Goal: Find specific page/section: Find specific page/section

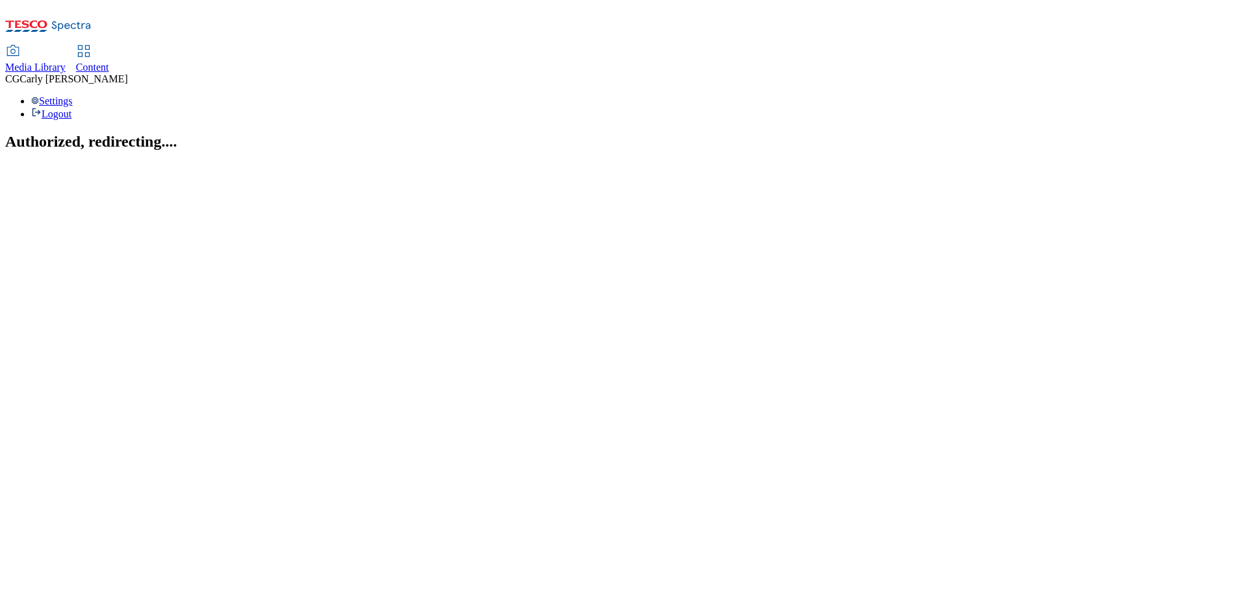
click at [109, 46] on link "Content" at bounding box center [92, 59] width 33 height 27
select select "ghs-[GEOGRAPHIC_DATA]"
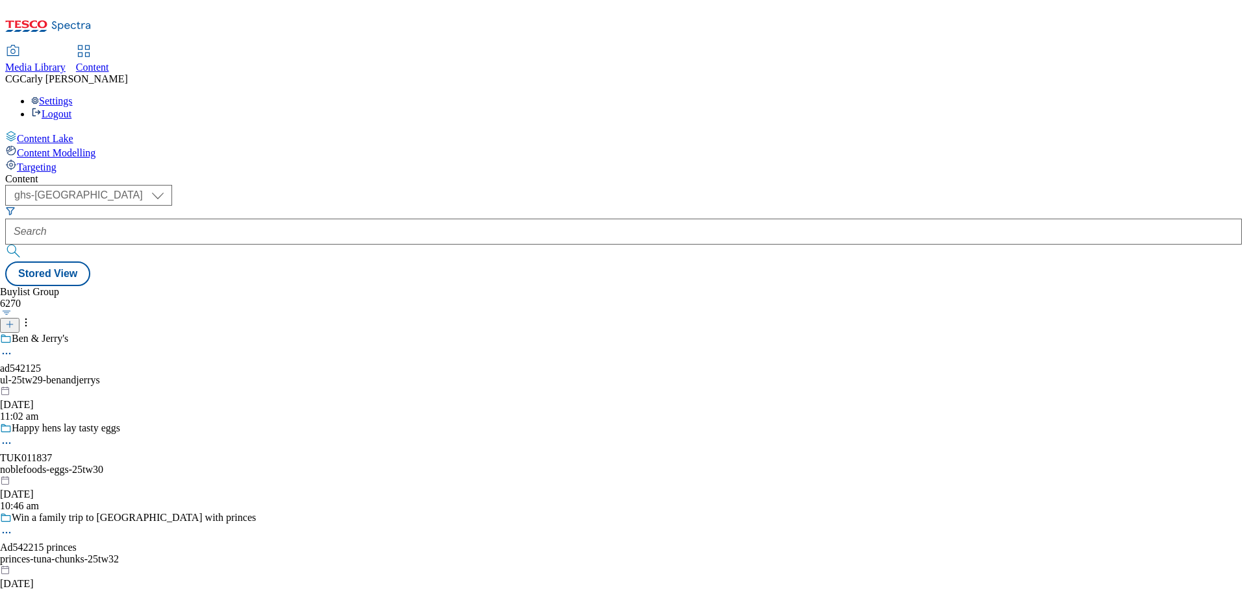
click at [321, 206] on form at bounding box center [623, 234] width 1236 height 56
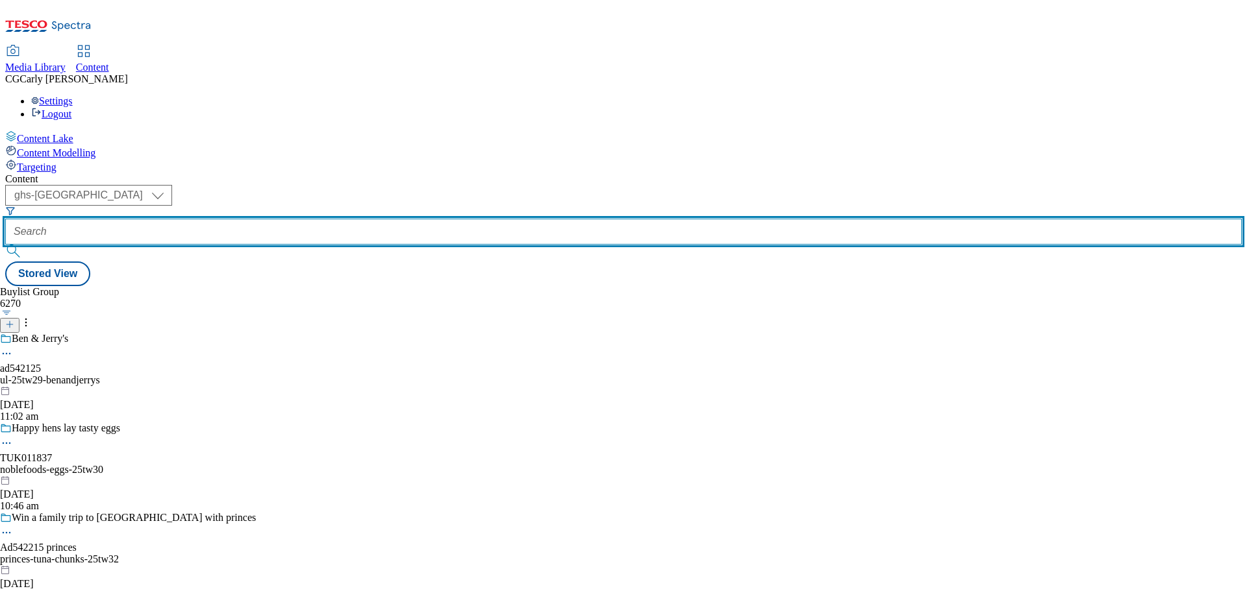
click at [309, 219] on input "text" at bounding box center [623, 232] width 1236 height 26
paste input "pladis-mcvities-bzp-5"
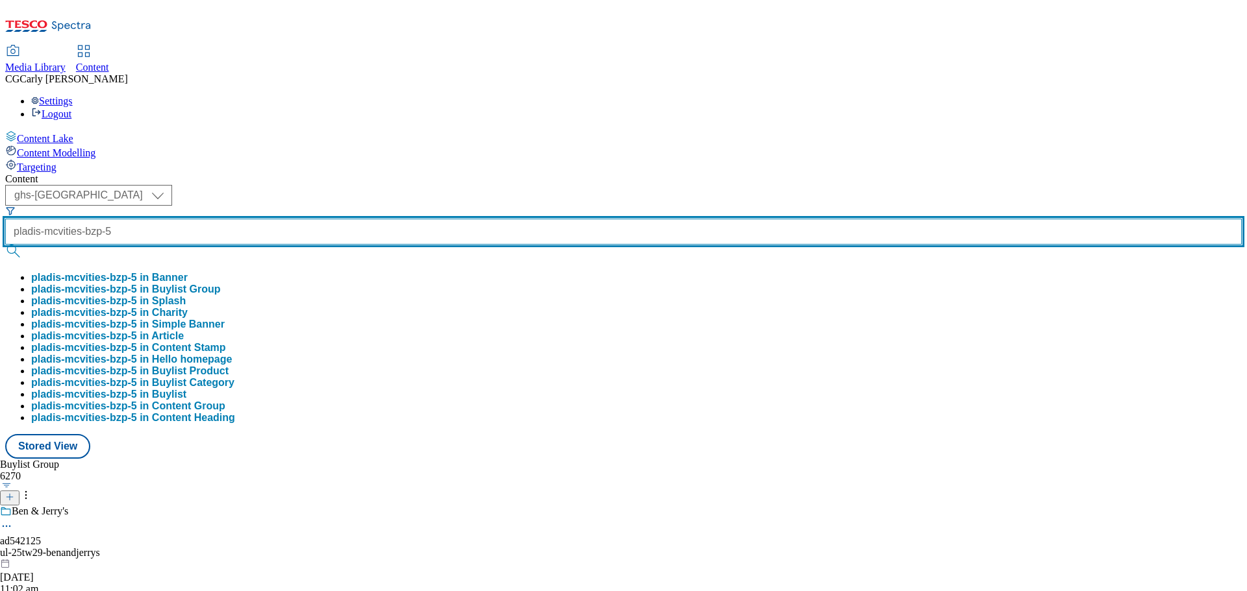
type input "pladis-mcvities-bzp-5"
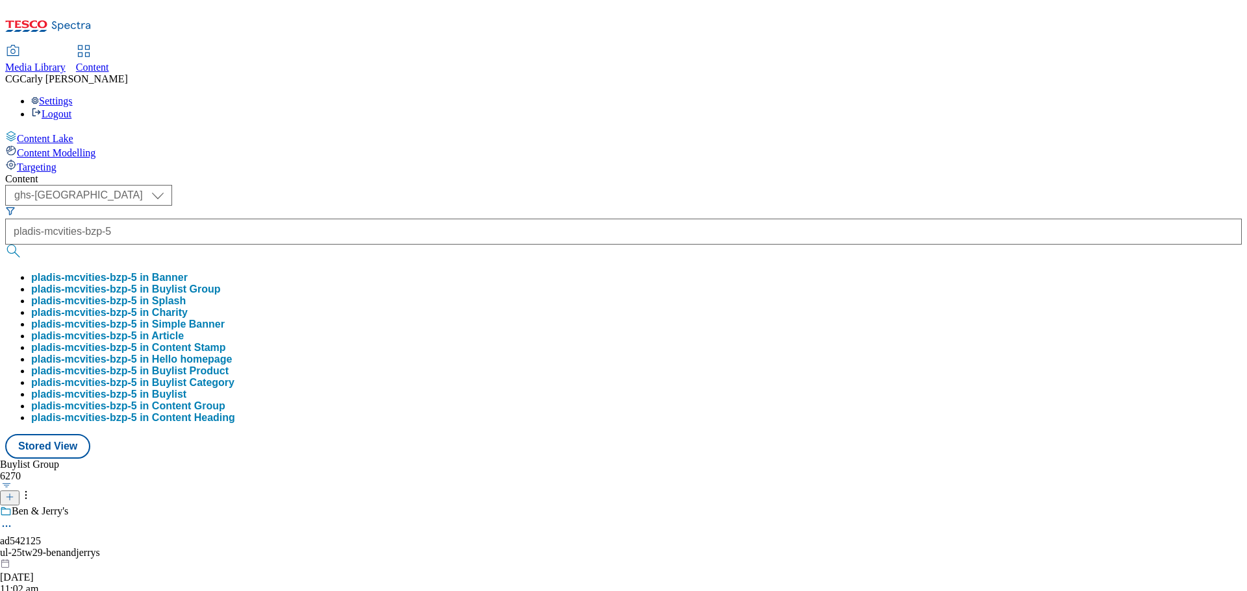
click at [221, 284] on button "pladis-mcvities-bzp-5 in Buylist Group" at bounding box center [126, 290] width 190 height 12
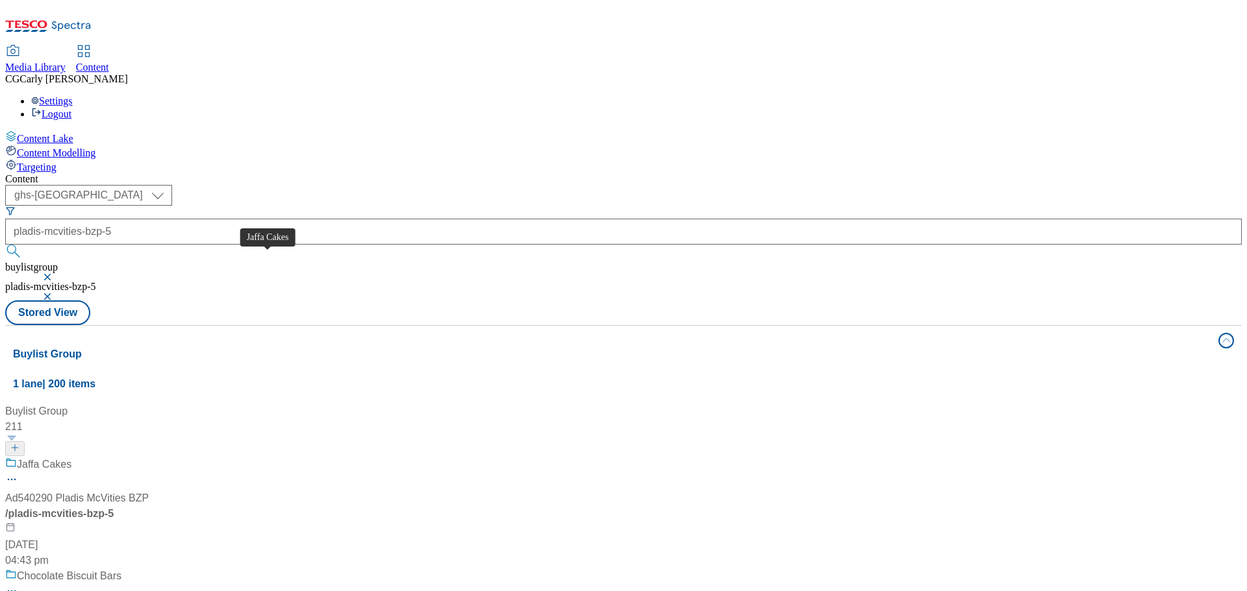
click at [71, 457] on div "Jaffa Cakes" at bounding box center [44, 465] width 55 height 16
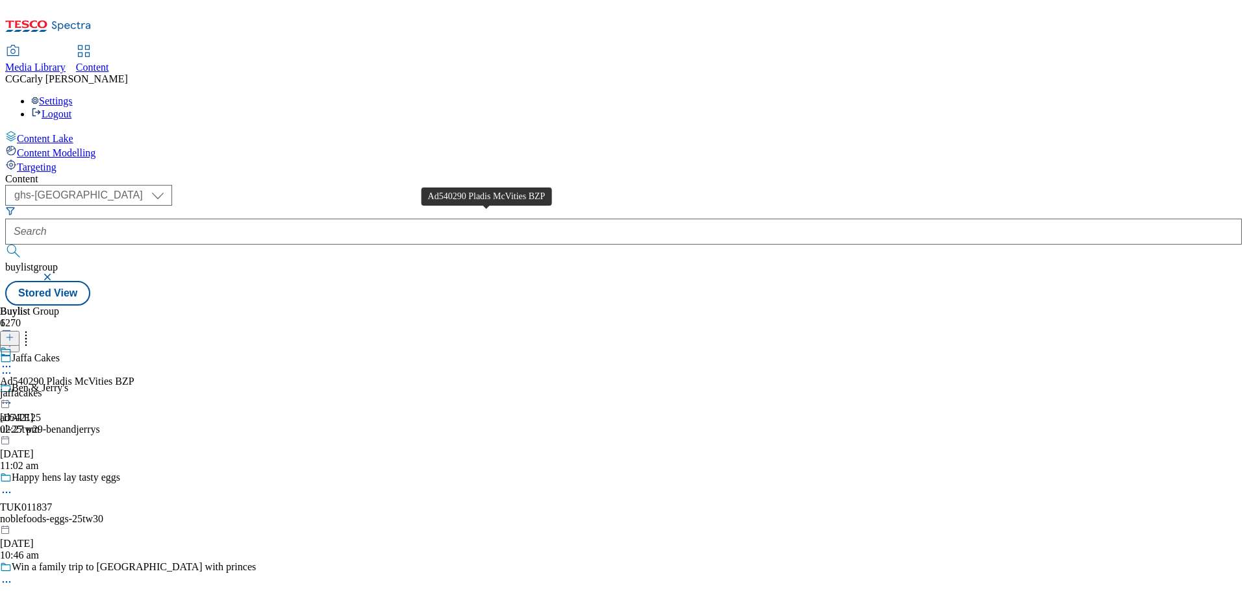
click at [134, 376] on div "Ad540290 Pladis McVities BZP" at bounding box center [67, 382] width 134 height 12
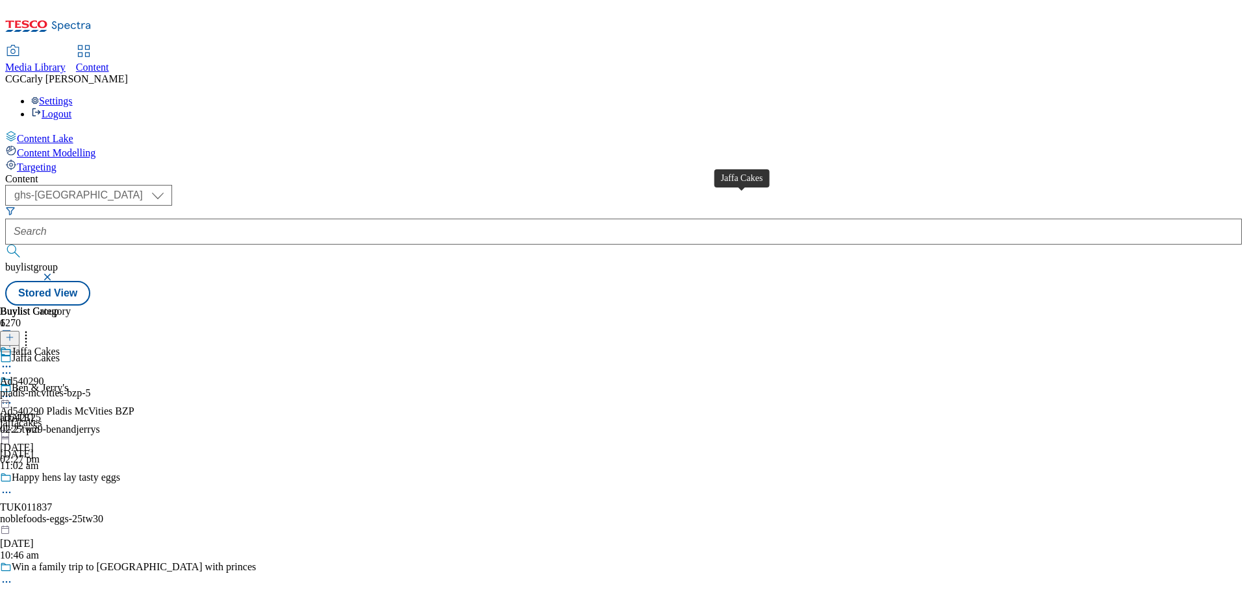
click at [60, 346] on div "Jaffa Cakes" at bounding box center [36, 352] width 48 height 12
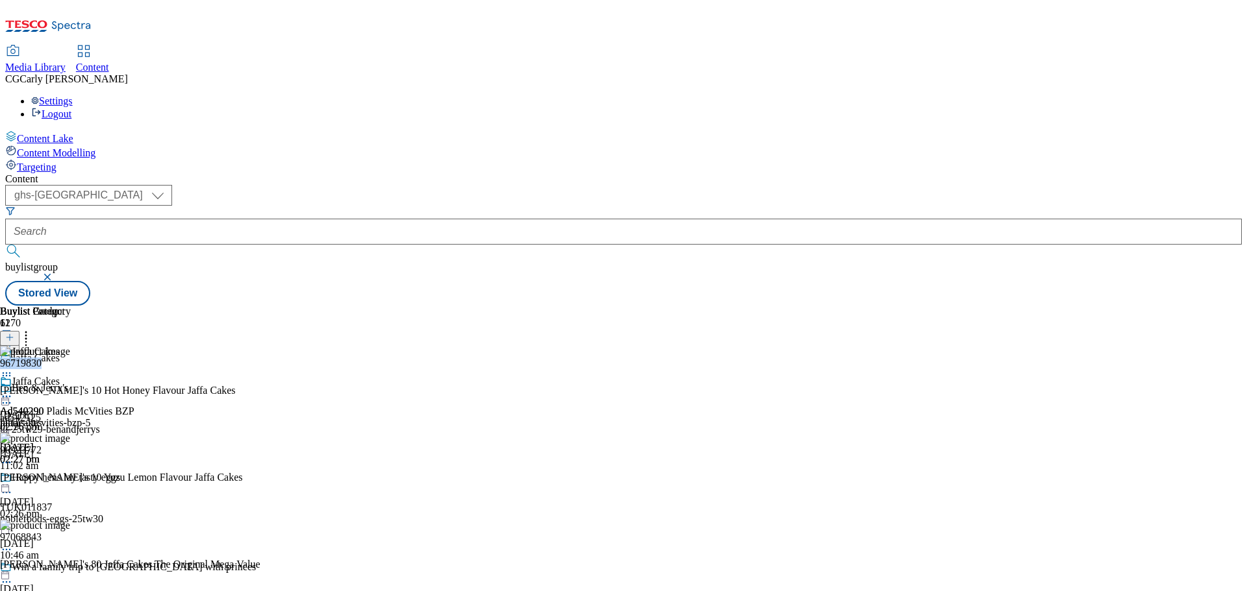
drag, startPoint x: 1015, startPoint y: 195, endPoint x: 967, endPoint y: 200, distance: 47.7
click at [303, 346] on div "96719830 [PERSON_NAME]'s 10 Hot Honey Flavour Jaffa Cakes [DATE] 02:26 pm" at bounding box center [151, 389] width 303 height 87
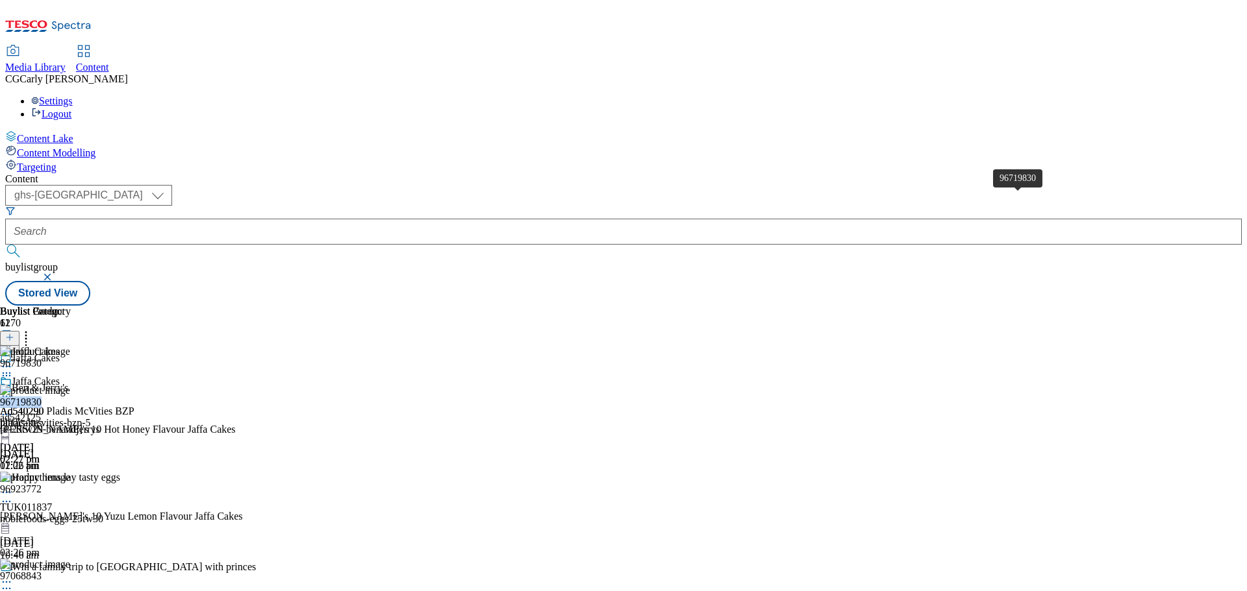
drag, startPoint x: 969, startPoint y: 197, endPoint x: 1010, endPoint y: 200, distance: 41.0
click at [42, 397] on div "96719830" at bounding box center [21, 403] width 42 height 12
